Goal: Contribute content: Add original content to the website for others to see

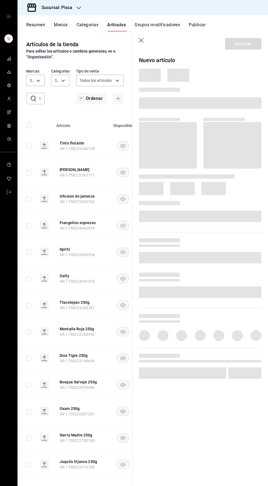
type input "6c521cb1-5a60-466d-80d0-2886416c69ac,f547cb4a-b93c-4195-b824-038b45f390e8,5cdc5…"
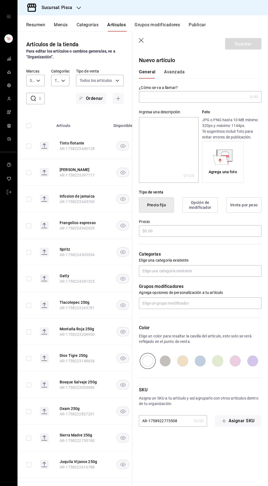
click at [167, 97] on input "text" at bounding box center [193, 96] width 109 height 11
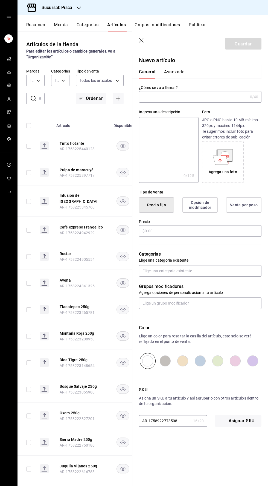
type input "bcd4eeba-f288-4c7f-be4a-80794efd5e2c,f4348fd6-19a6-4699-a042-45be726c08e8"
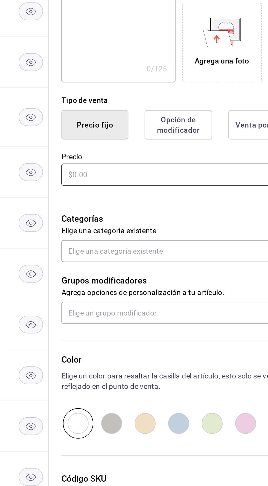
type input "Pan de muerto"
click at [149, 230] on input "text" at bounding box center [200, 231] width 123 height 11
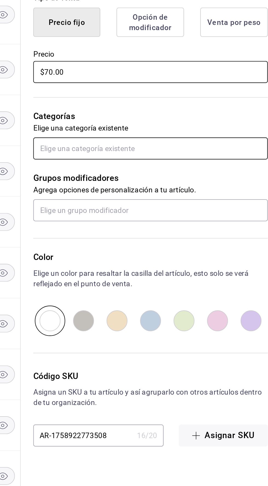
type input "$70.00"
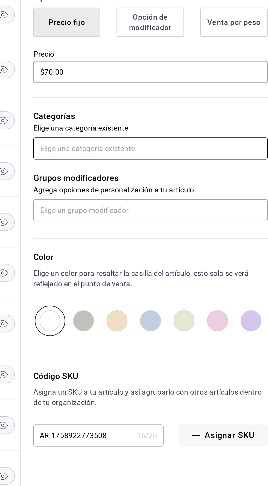
click at [161, 270] on input "text" at bounding box center [200, 270] width 123 height 11
